Goal: Navigation & Orientation: Find specific page/section

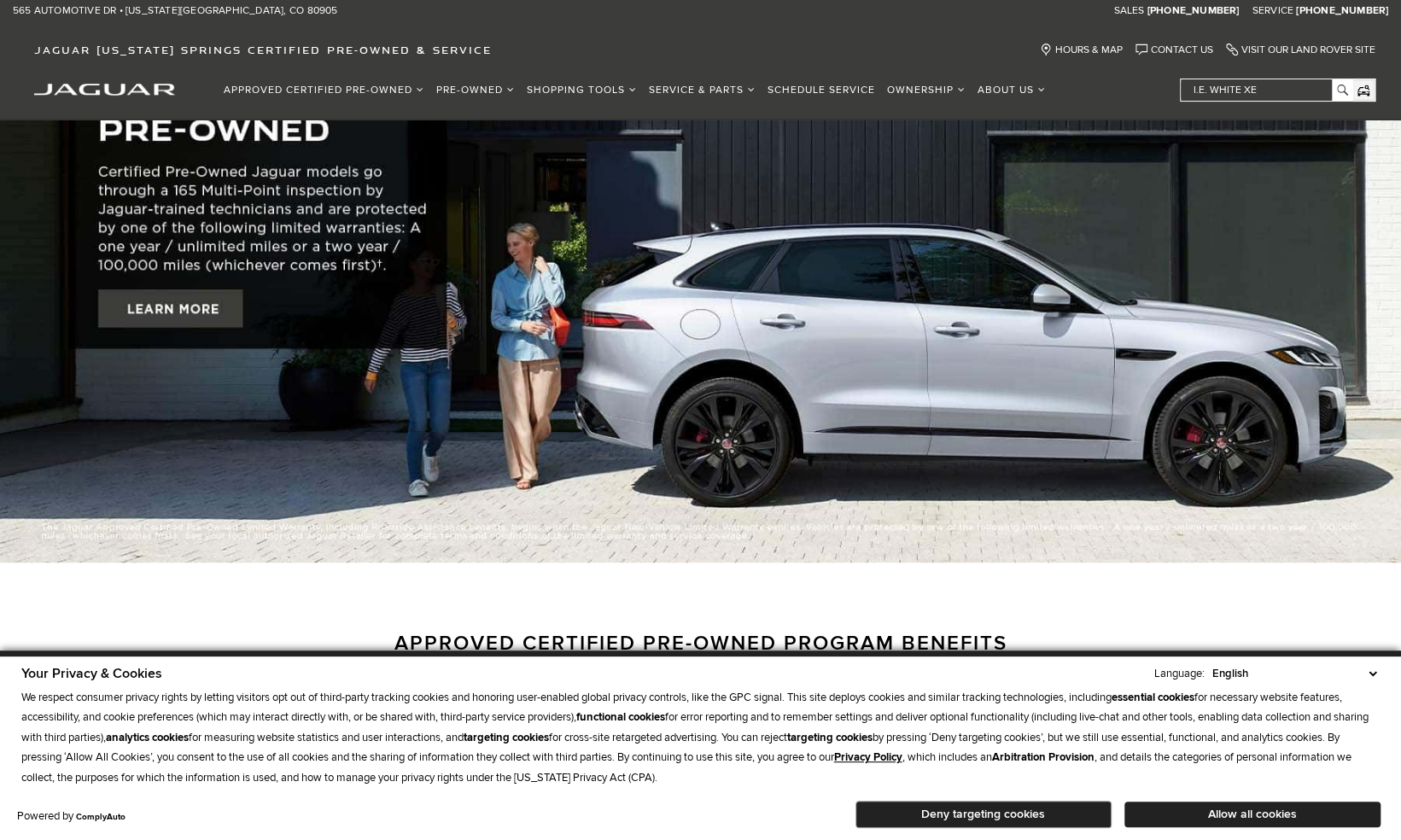
scroll to position [149, 0]
click at [1165, 815] on button "Allow all cookies" at bounding box center [1252, 814] width 256 height 26
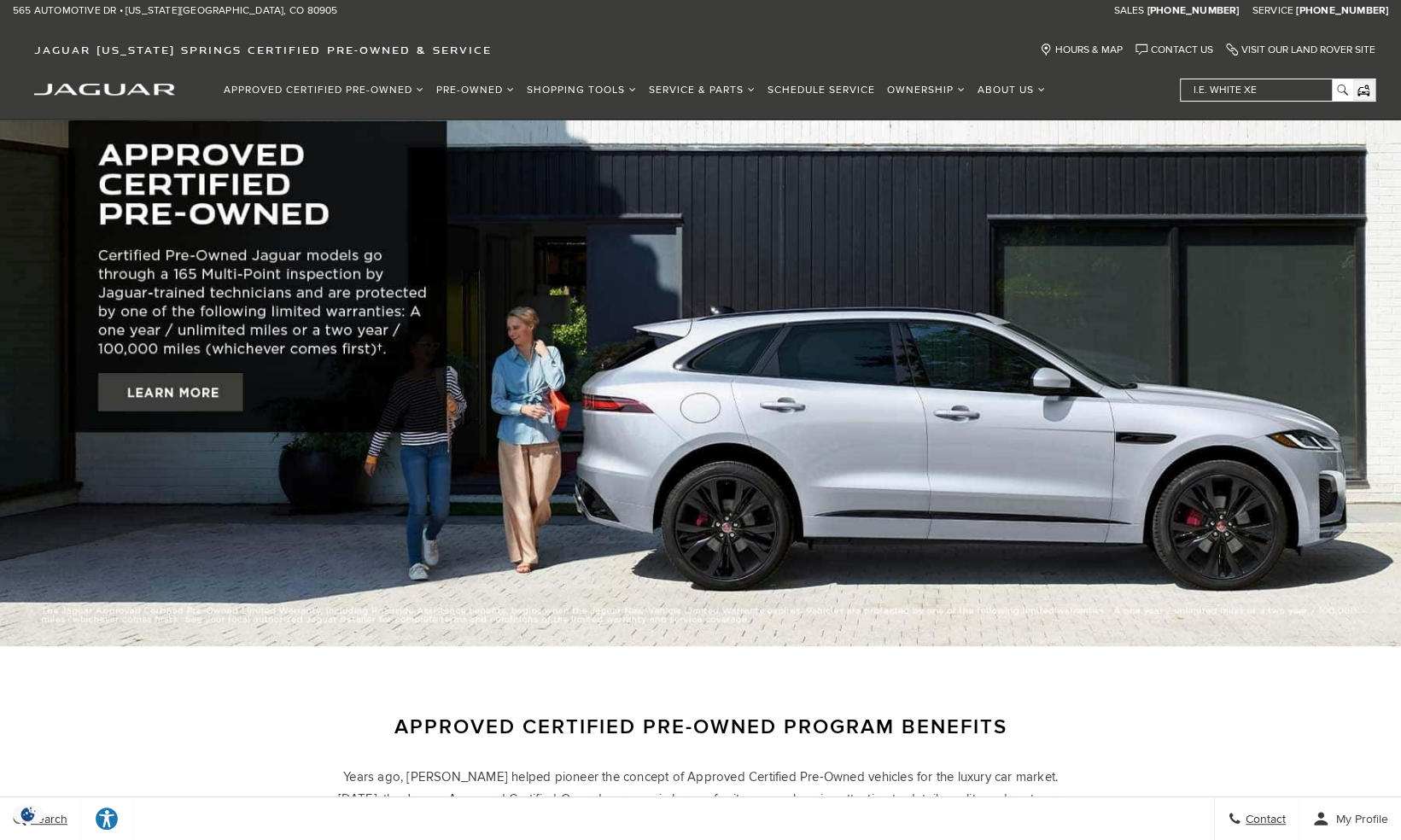
scroll to position [0, 0]
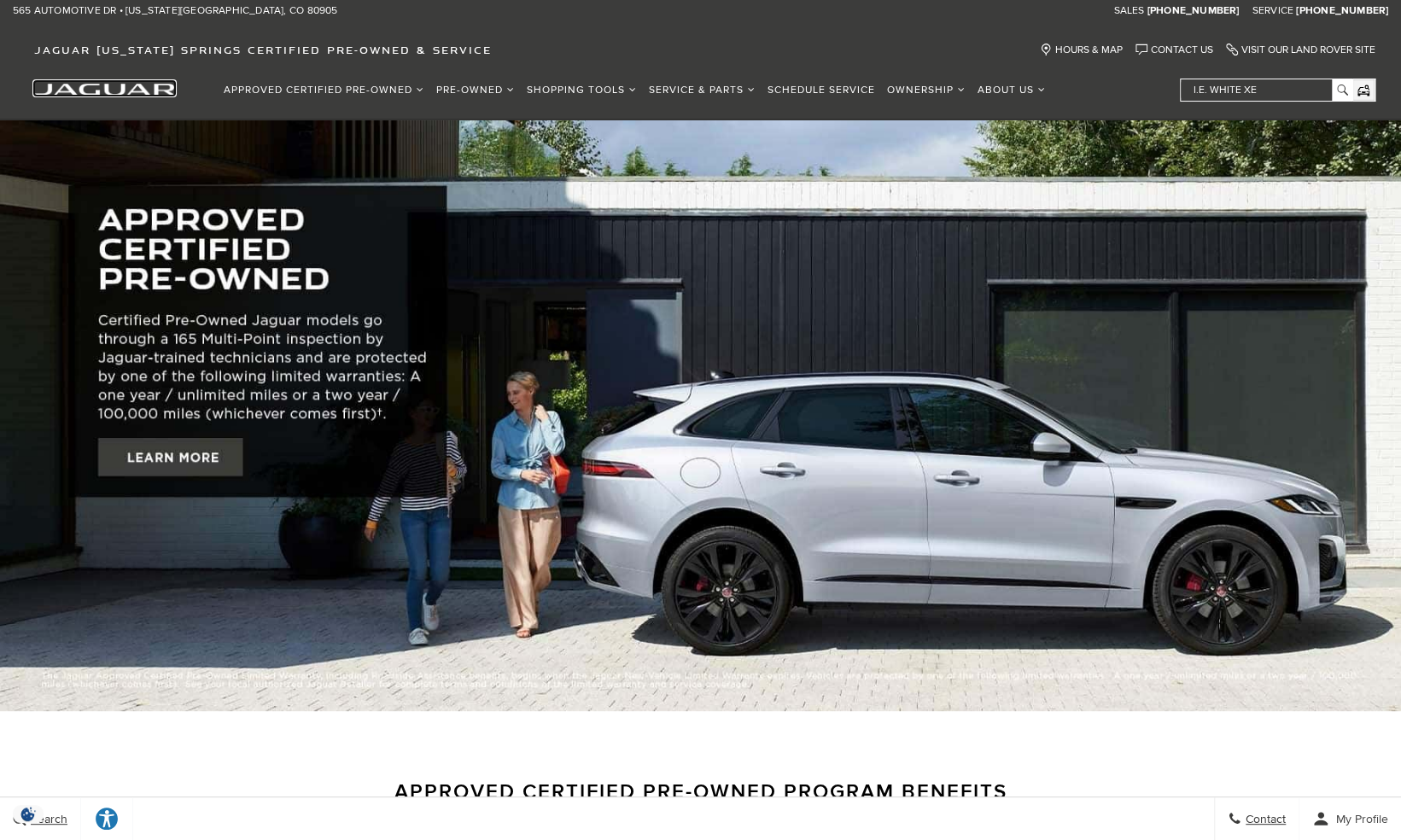
click at [113, 88] on img "jaguar" at bounding box center [104, 89] width 141 height 12
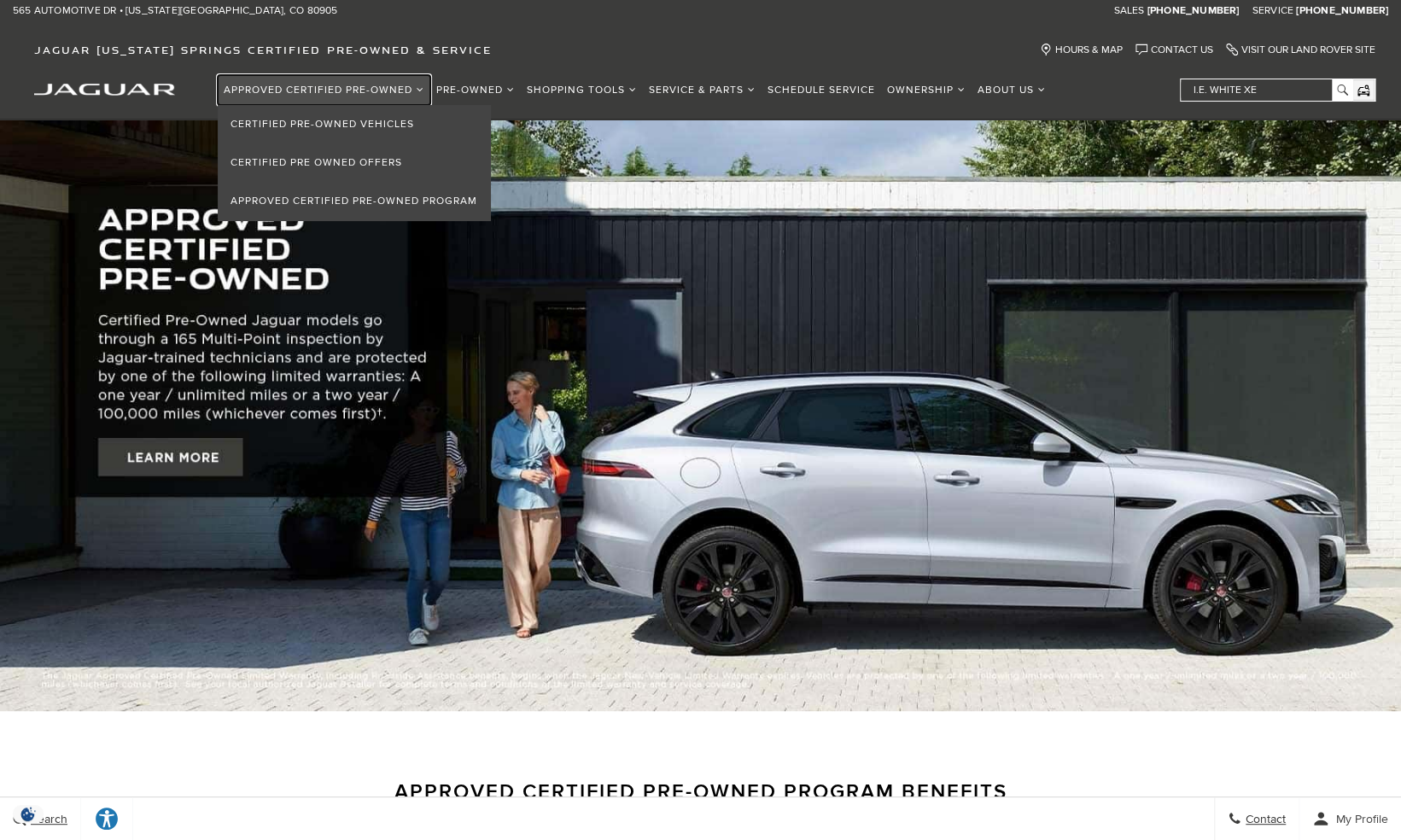
click at [324, 88] on link "Approved Certified Pre-Owned" at bounding box center [323, 90] width 213 height 29
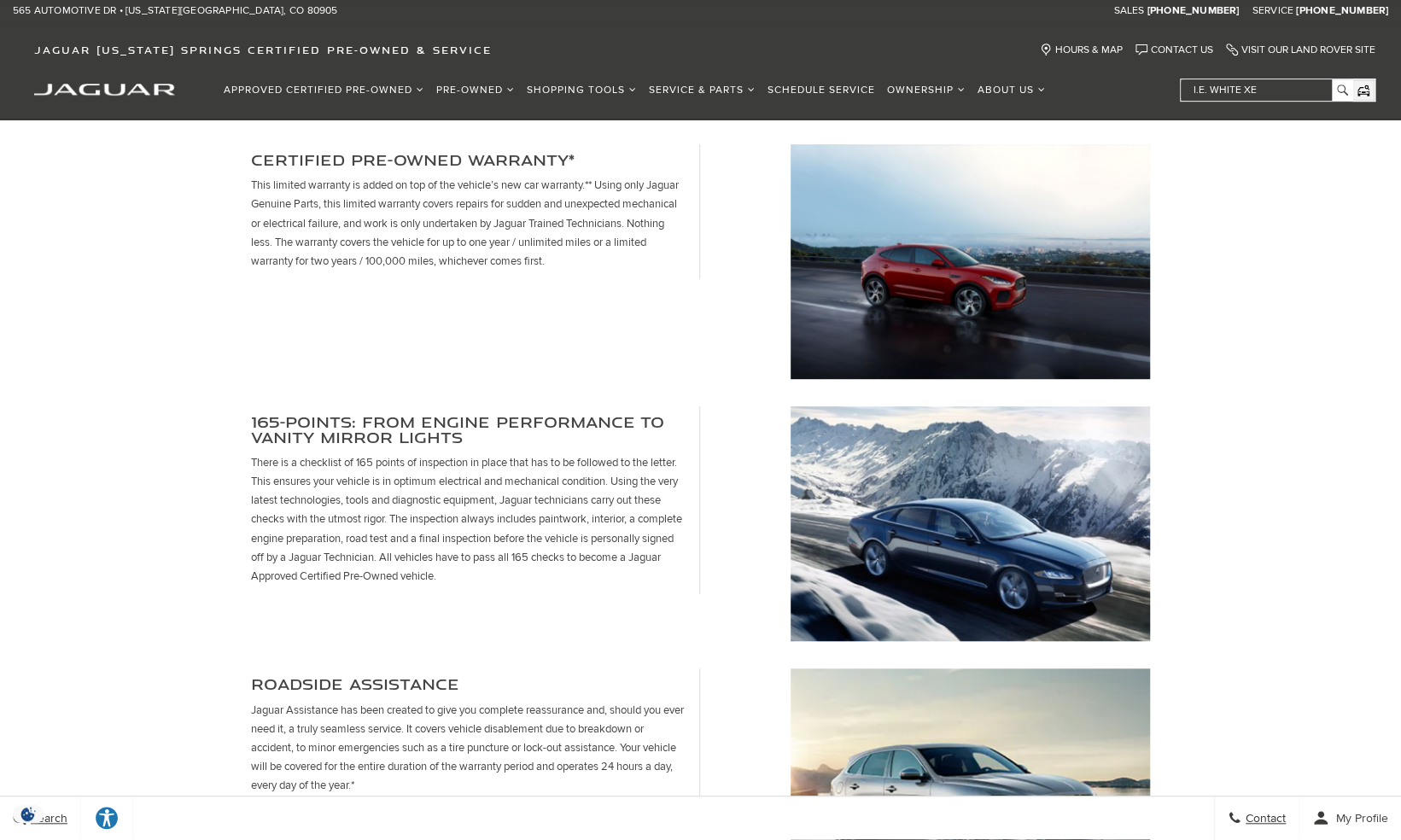
scroll to position [488, 0]
